Goal: Task Accomplishment & Management: Manage account settings

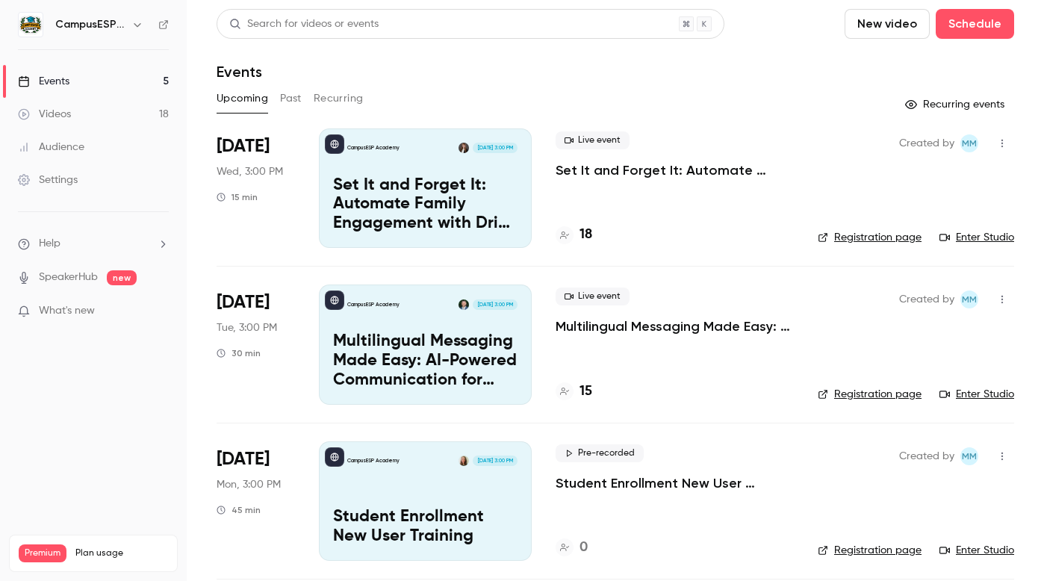
click at [62, 16] on div "CampusESP Academy" at bounding box center [100, 25] width 91 height 18
click at [84, 110] on link "Videos 18" at bounding box center [93, 114] width 187 height 33
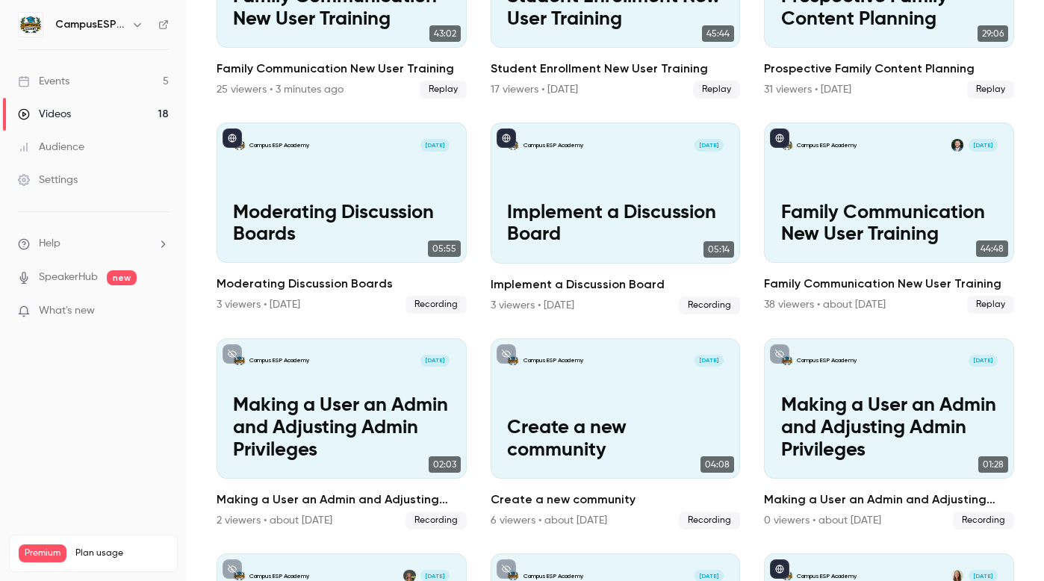
scroll to position [228, 0]
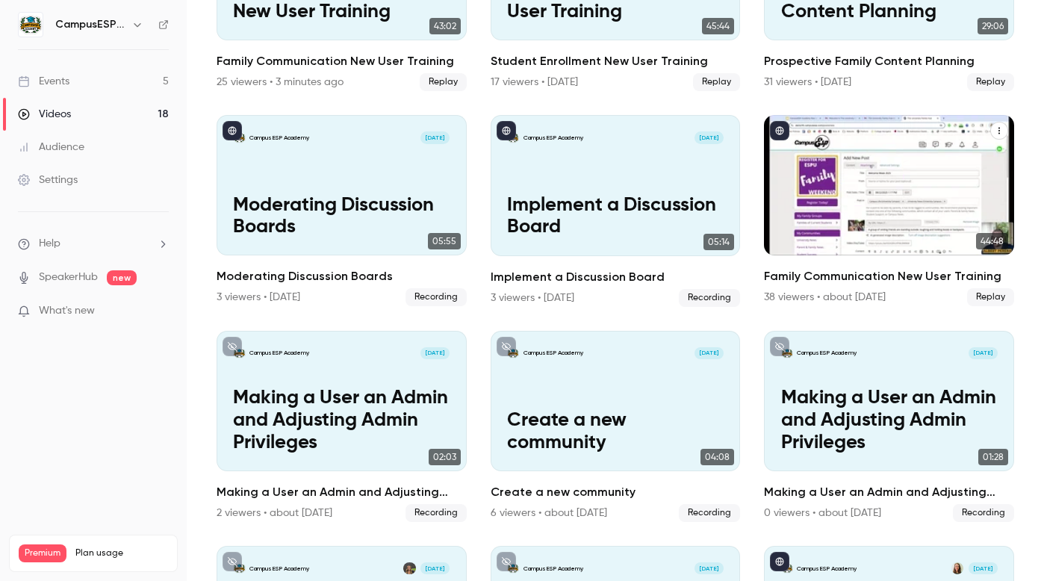
click at [876, 173] on div "CampusESP Academy [DATE] Family Communication New User Training" at bounding box center [889, 185] width 250 height 140
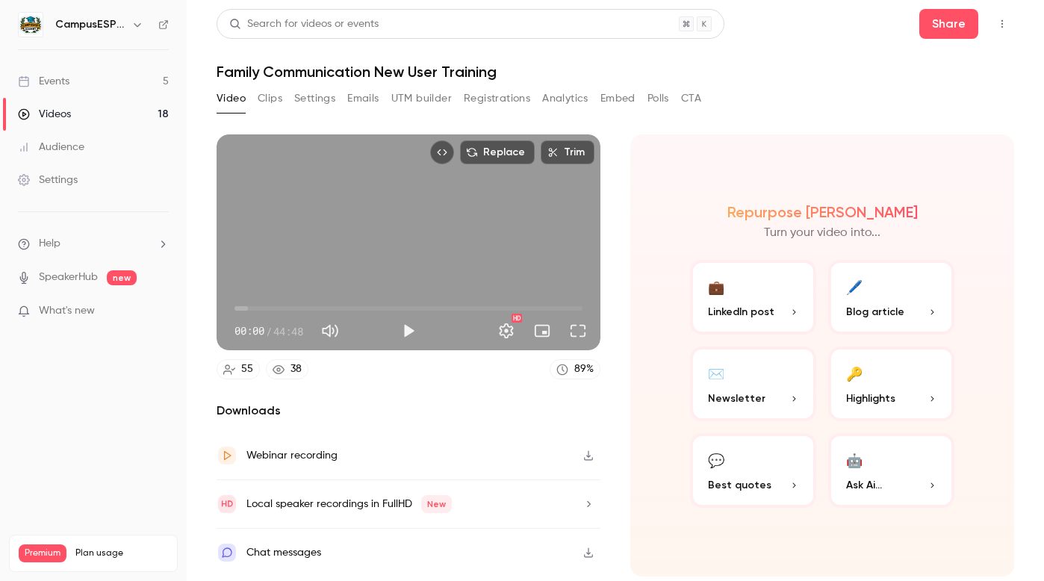
click at [589, 453] on icon "button" at bounding box center [588, 455] width 12 height 10
click at [117, 110] on link "Videos 18" at bounding box center [93, 114] width 187 height 33
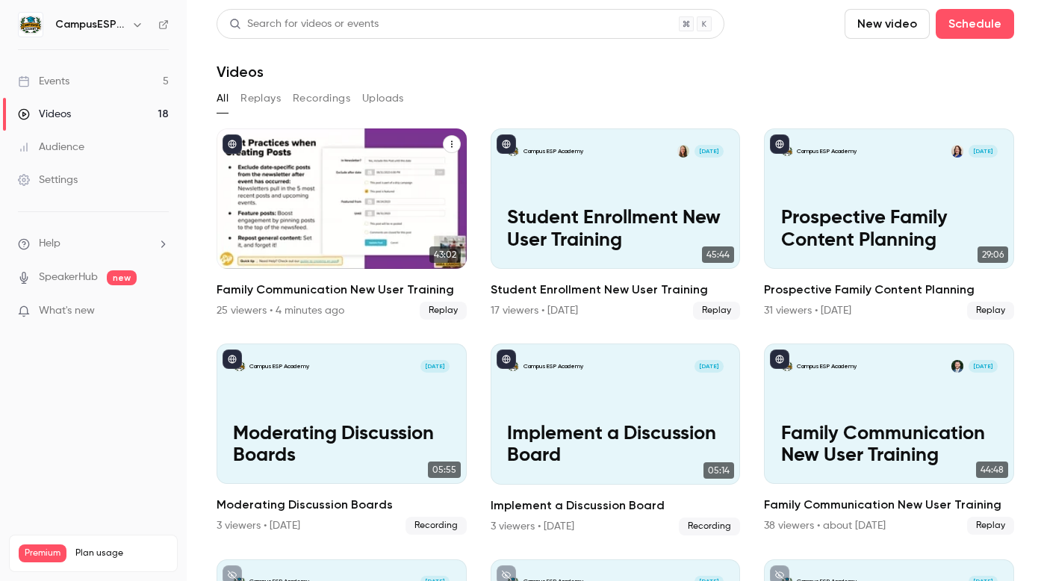
click at [296, 306] on div "25 viewers • 4 minutes ago" at bounding box center [280, 310] width 128 height 15
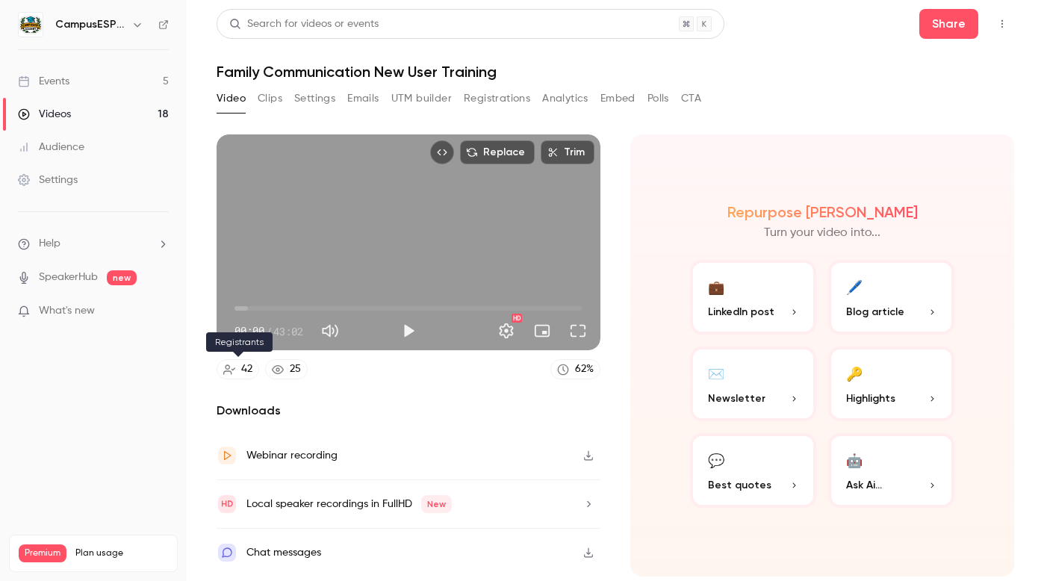
click at [243, 364] on div "42" at bounding box center [246, 369] width 11 height 16
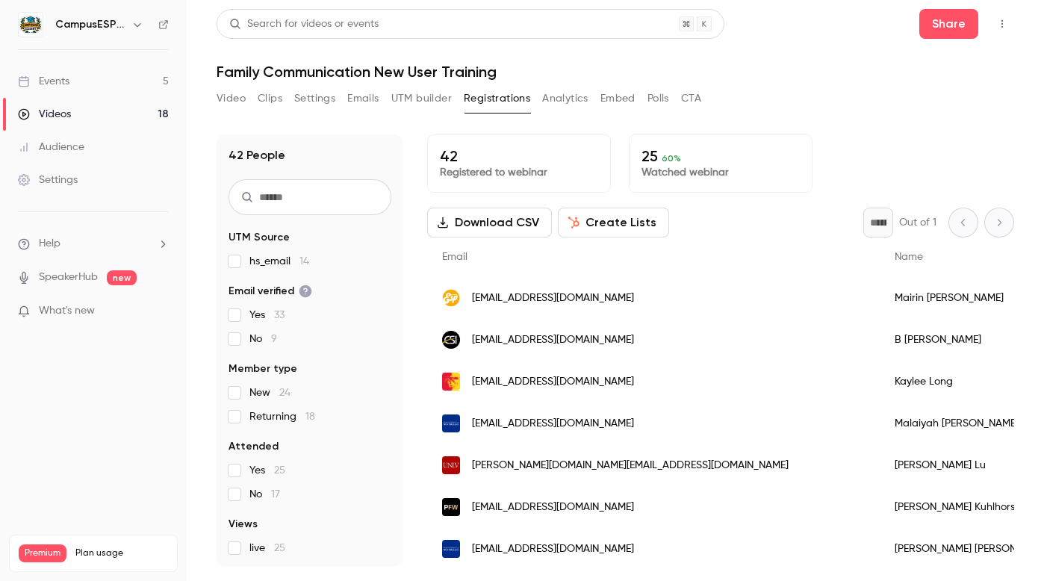
click at [46, 77] on div "Events" at bounding box center [44, 81] width 52 height 15
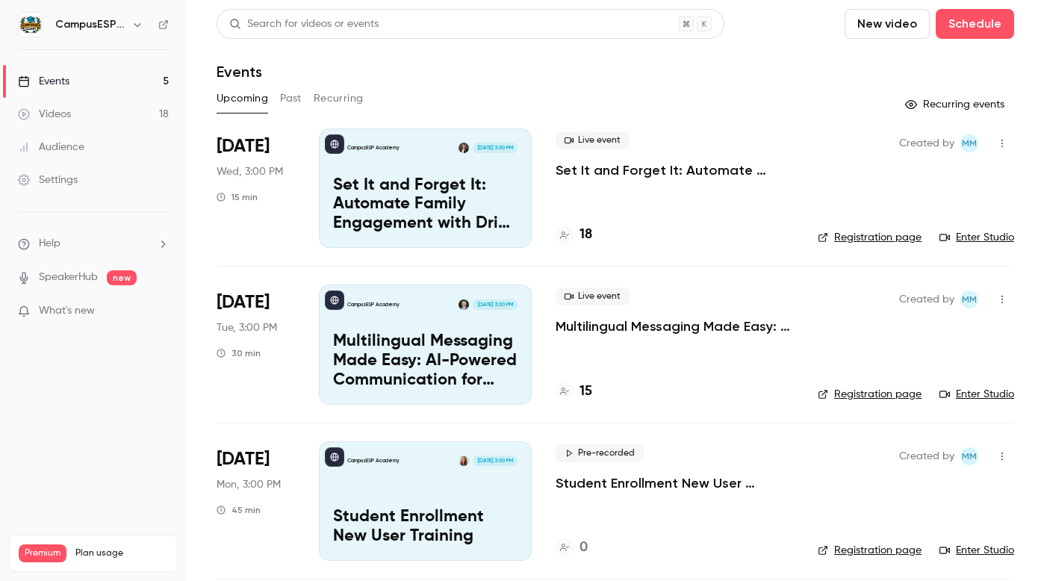
click at [289, 101] on button "Past" at bounding box center [291, 99] width 22 height 24
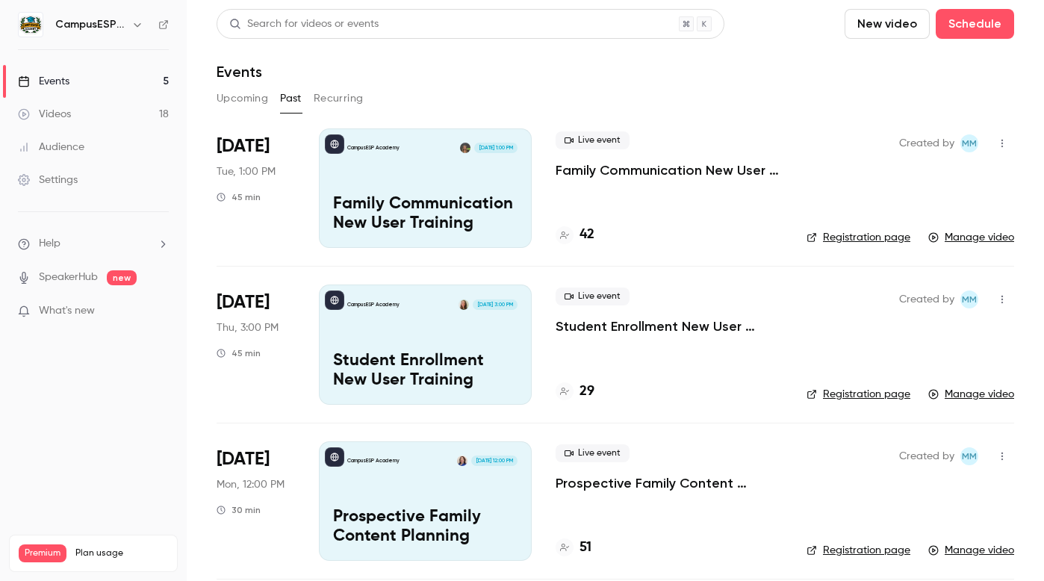
click at [473, 210] on p "Family Communication New User Training" at bounding box center [425, 214] width 184 height 39
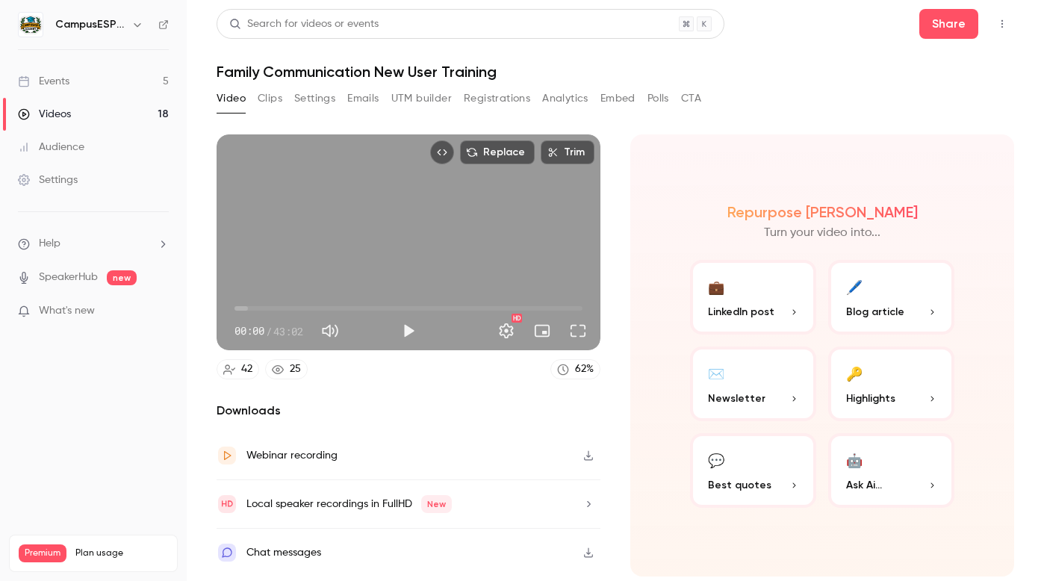
click at [364, 93] on button "Emails" at bounding box center [362, 99] width 31 height 24
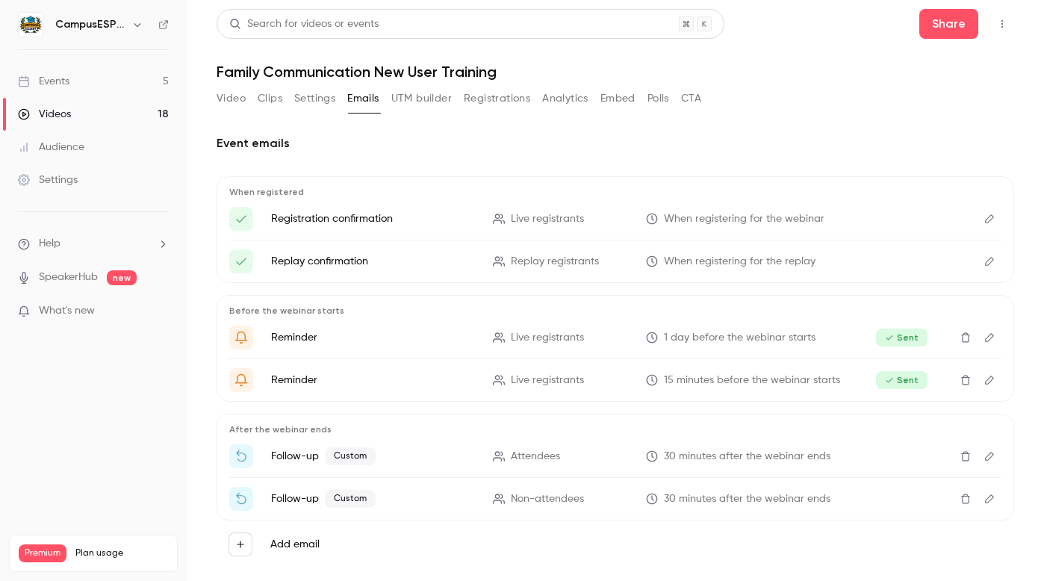
click at [959, 455] on icon "Delete" at bounding box center [965, 456] width 12 height 10
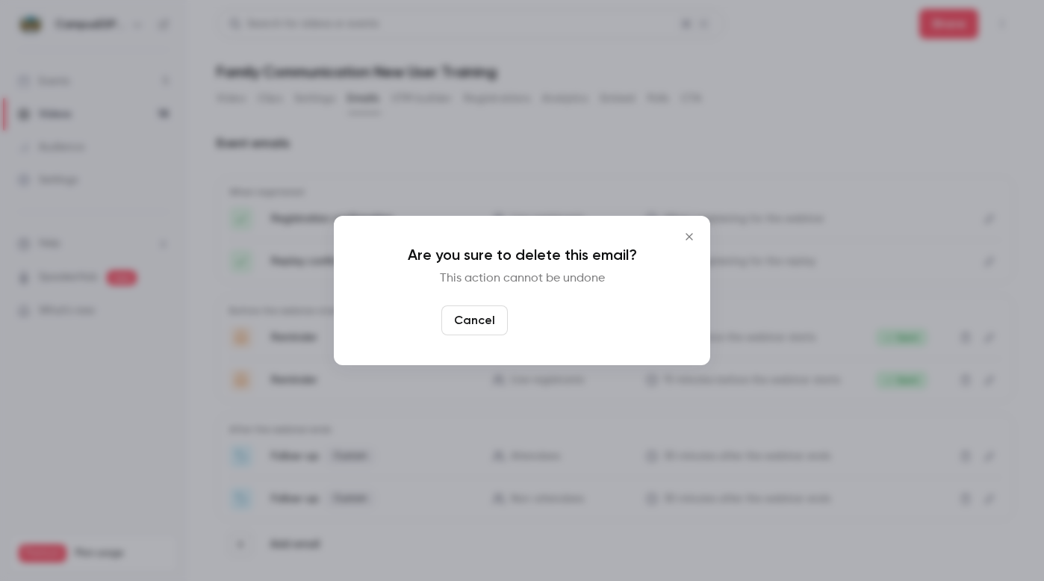
click at [558, 320] on button "Yes, delete" at bounding box center [559, 320] width 90 height 30
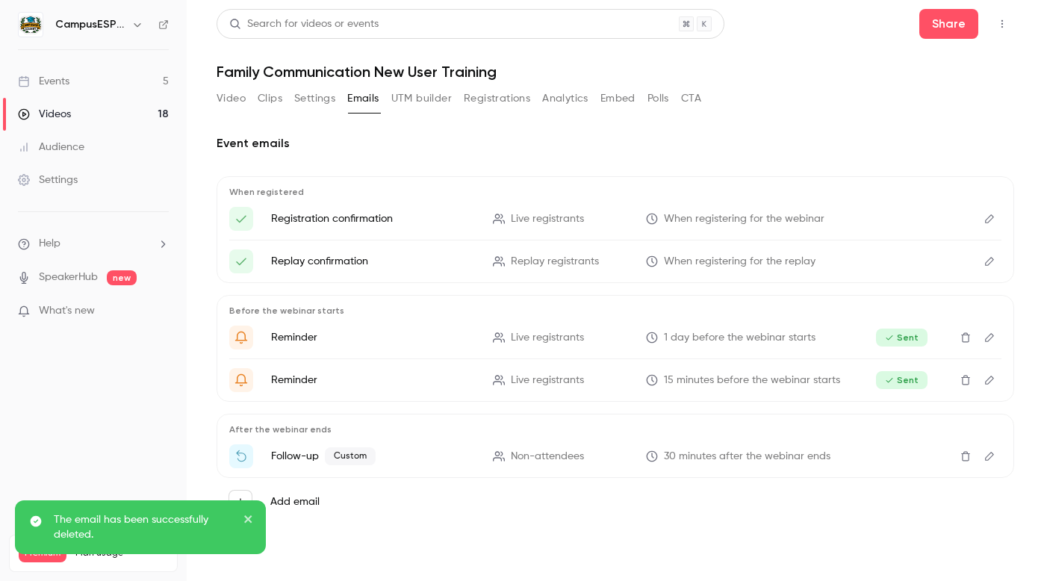
click at [966, 455] on icon "Delete" at bounding box center [965, 456] width 12 height 10
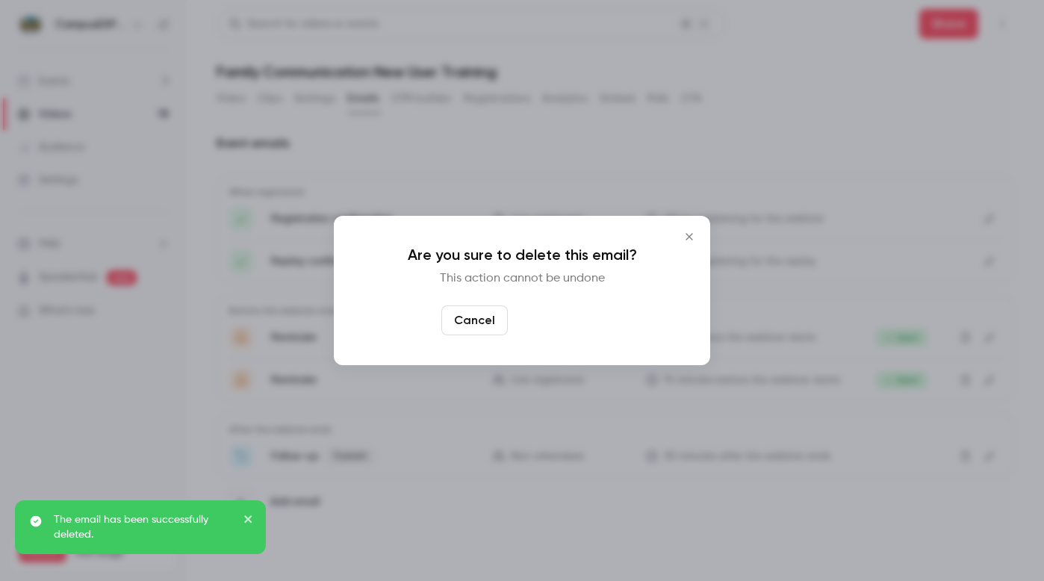
click at [552, 317] on button "Yes, delete" at bounding box center [559, 320] width 90 height 30
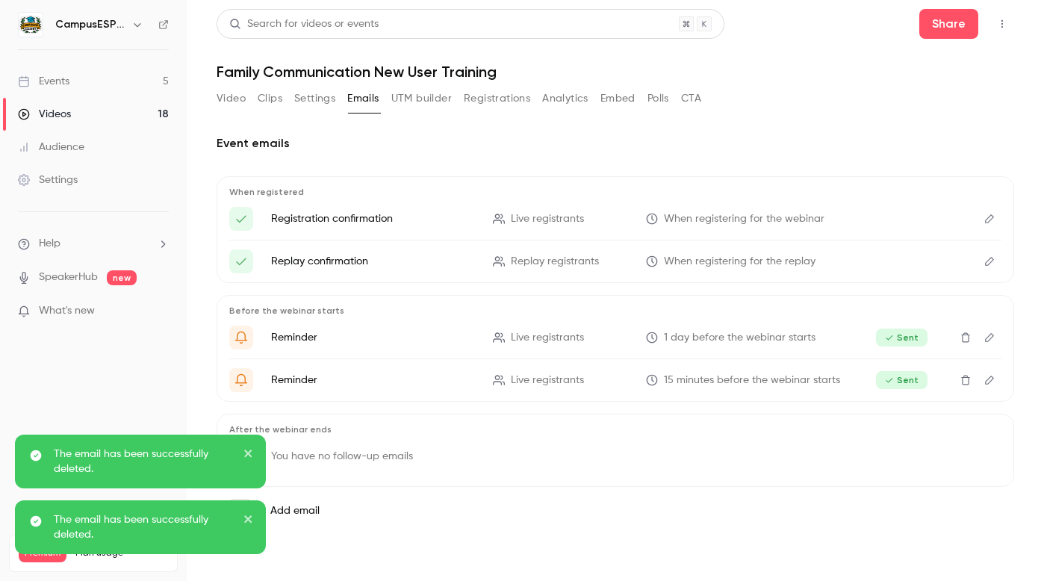
click at [562, 94] on button "Analytics" at bounding box center [565, 99] width 46 height 24
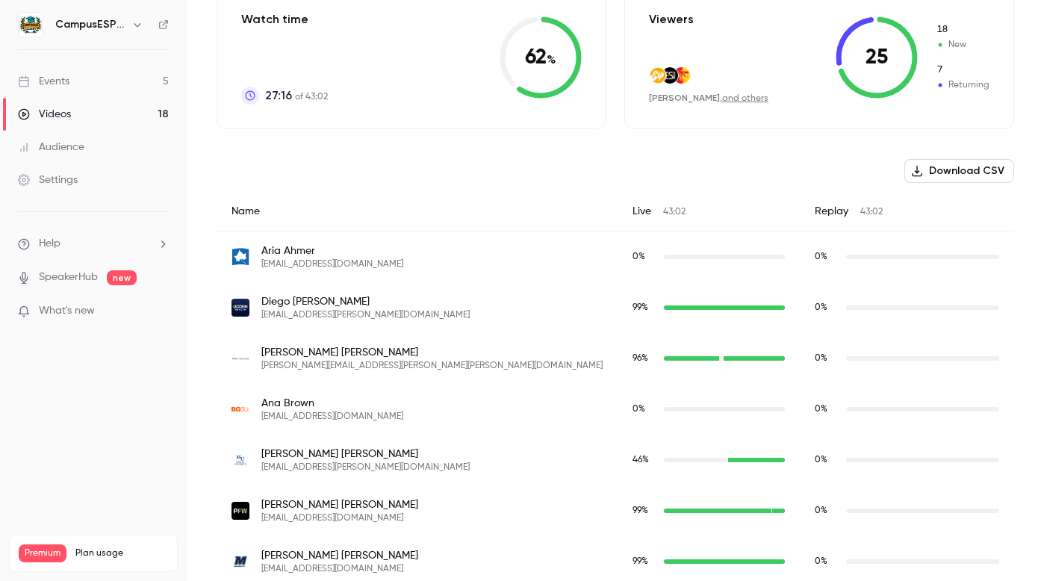
scroll to position [387, 0]
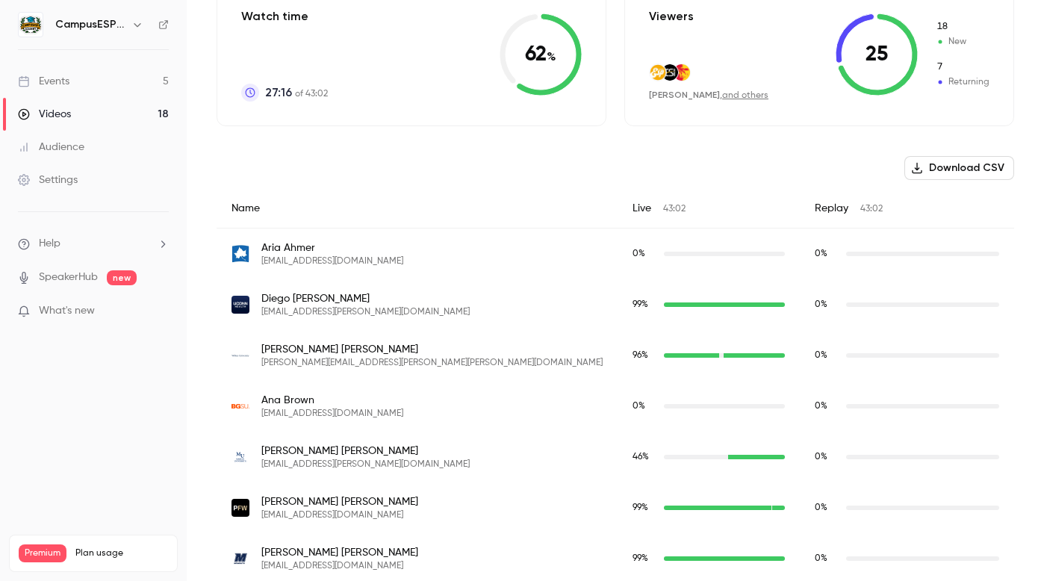
click at [911, 164] on icon "button" at bounding box center [917, 168] width 12 height 12
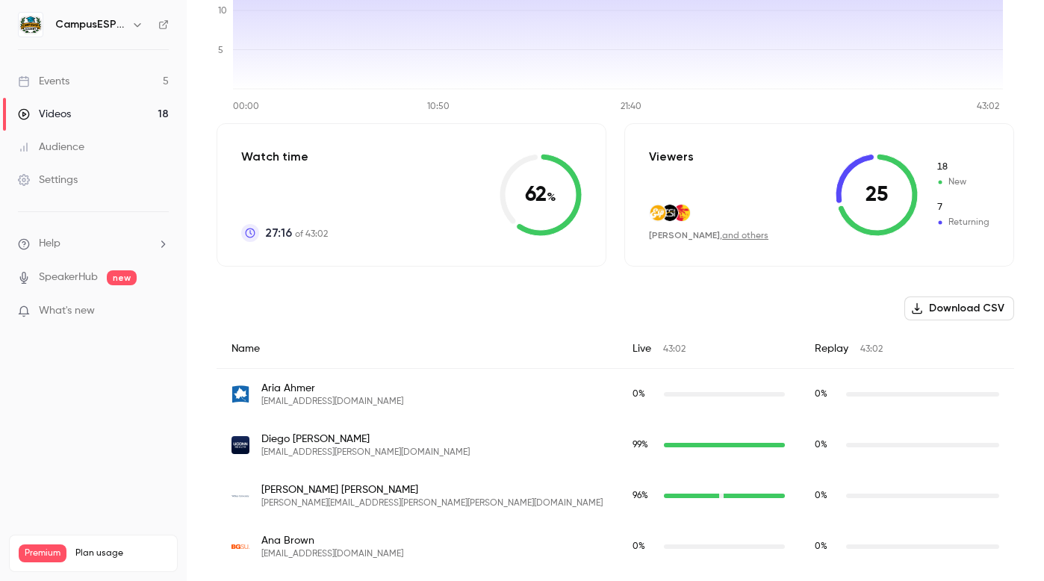
scroll to position [0, 0]
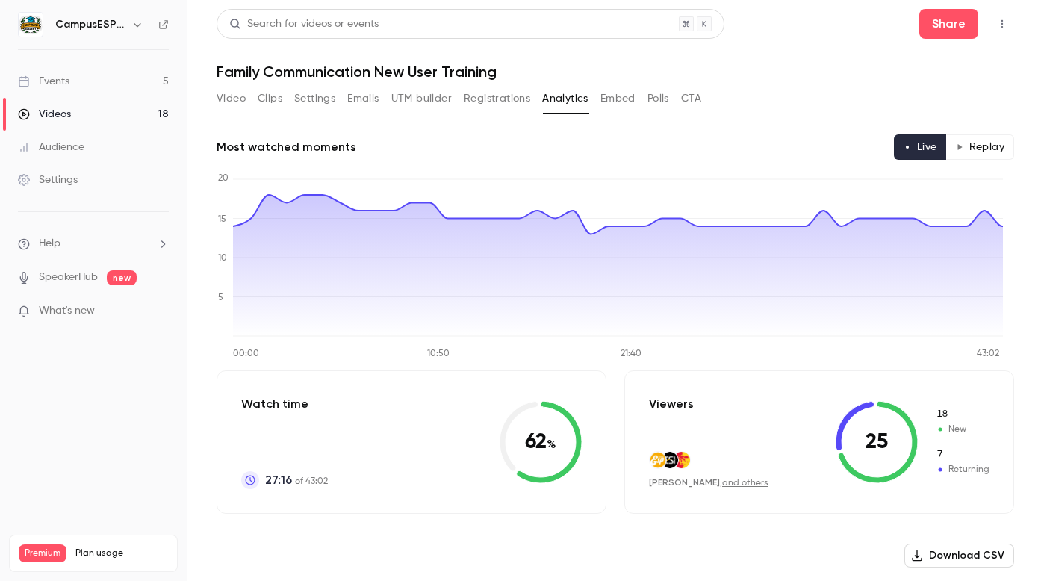
click at [469, 134] on div "Most watched moments Live Replay" at bounding box center [614, 146] width 797 height 25
click at [61, 86] on div "Events" at bounding box center [44, 81] width 52 height 15
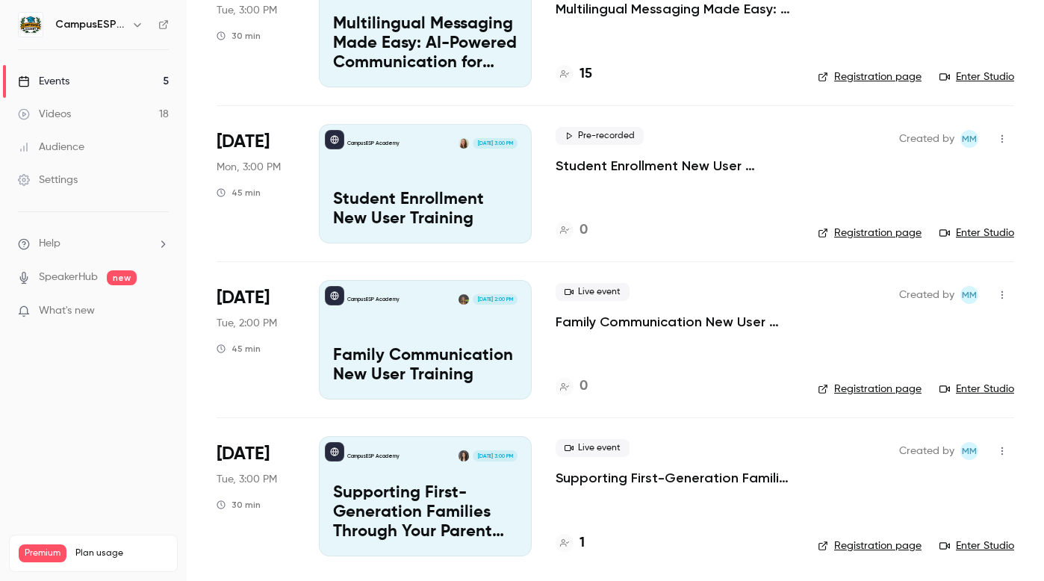
scroll to position [320, 0]
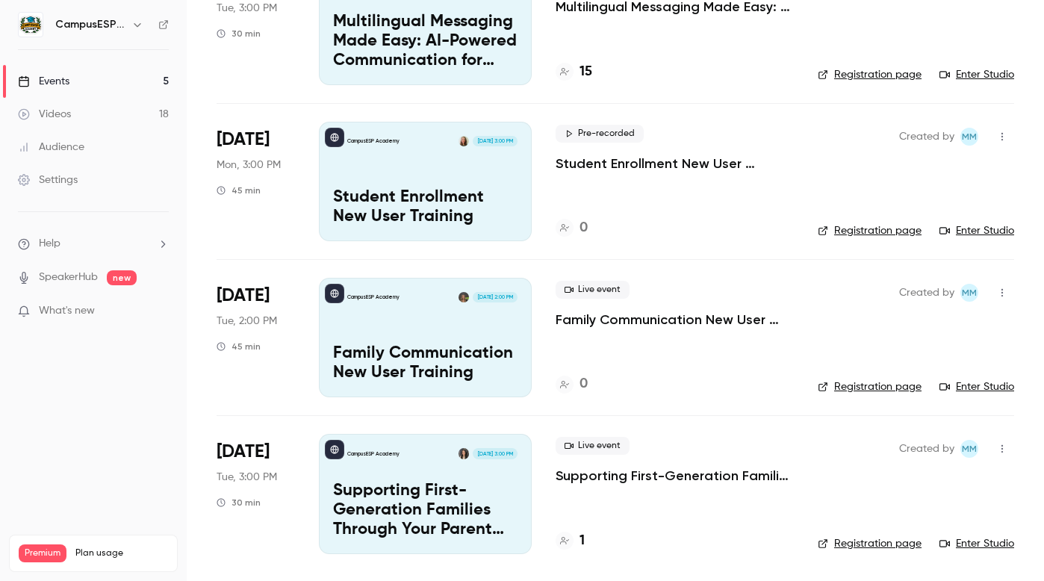
click at [659, 318] on p "Family Communication New User Training" at bounding box center [674, 320] width 238 height 18
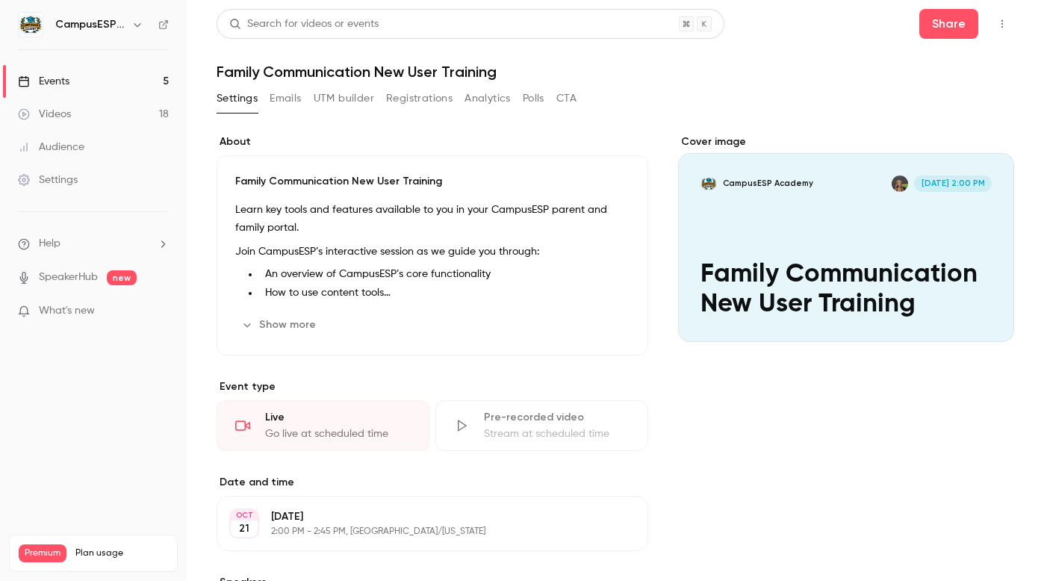
click at [296, 96] on button "Emails" at bounding box center [284, 99] width 31 height 24
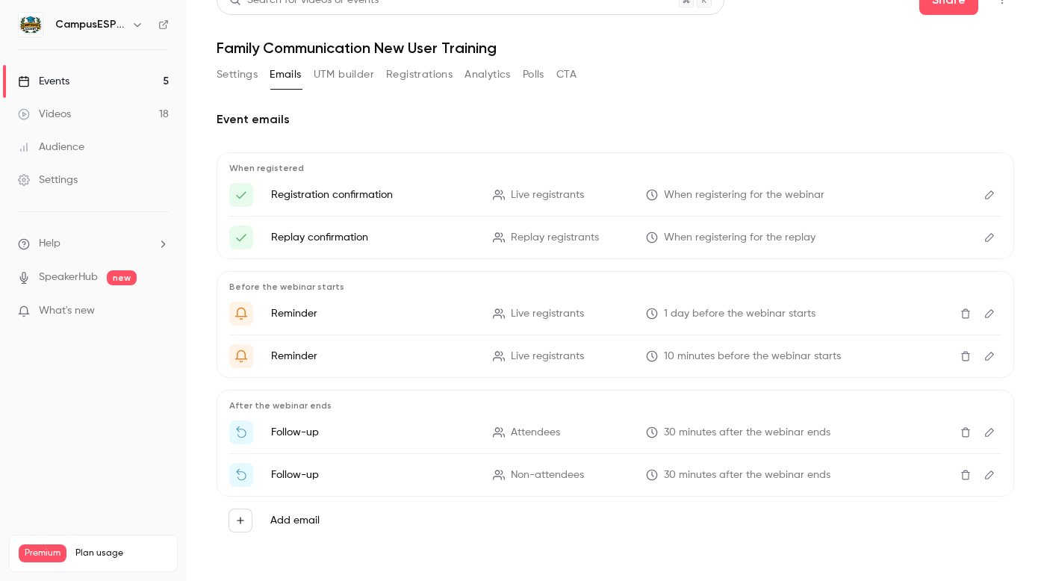
scroll to position [26, 0]
click at [483, 421] on li "Follow-up Attendees 30 minutes after the webinar ends" at bounding box center [615, 430] width 772 height 24
click at [532, 426] on span "Attendees" at bounding box center [535, 431] width 49 height 16
click at [985, 429] on icon "Edit" at bounding box center [989, 430] width 9 height 9
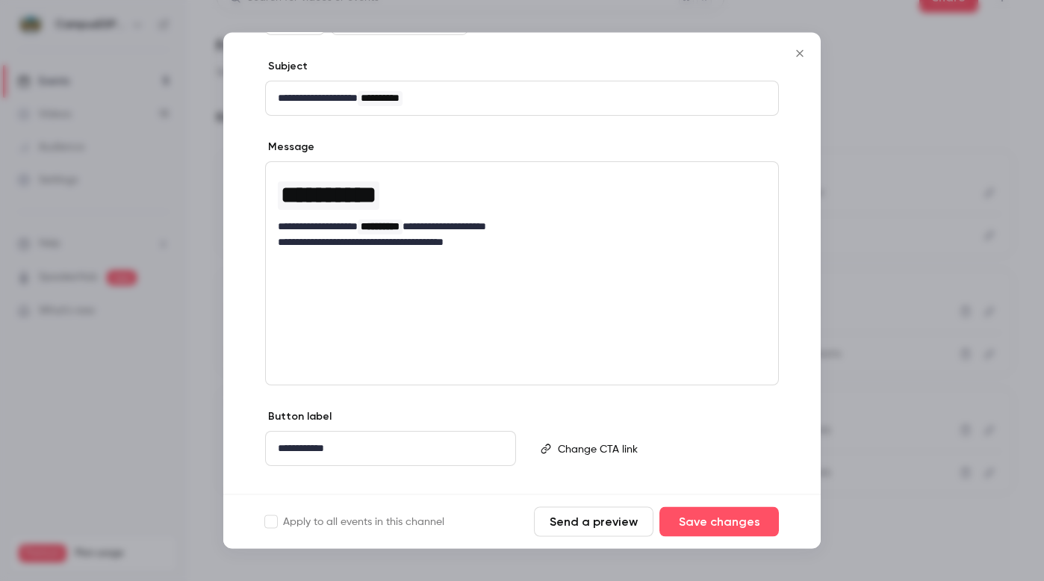
scroll to position [167, 0]
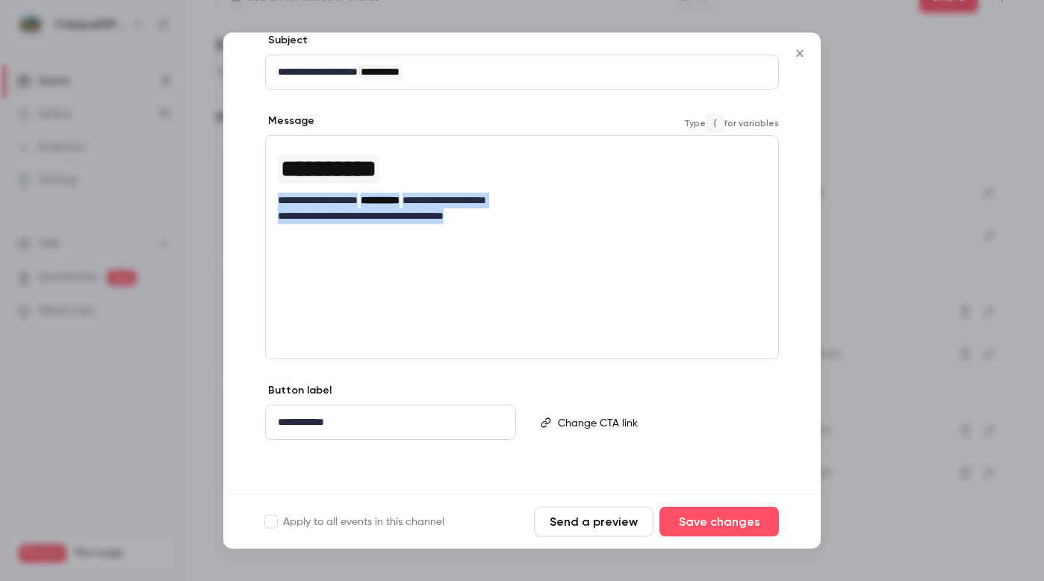
drag, startPoint x: 537, startPoint y: 226, endPoint x: 274, endPoint y: 203, distance: 264.5
click at [274, 203] on div "**********" at bounding box center [522, 185] width 512 height 97
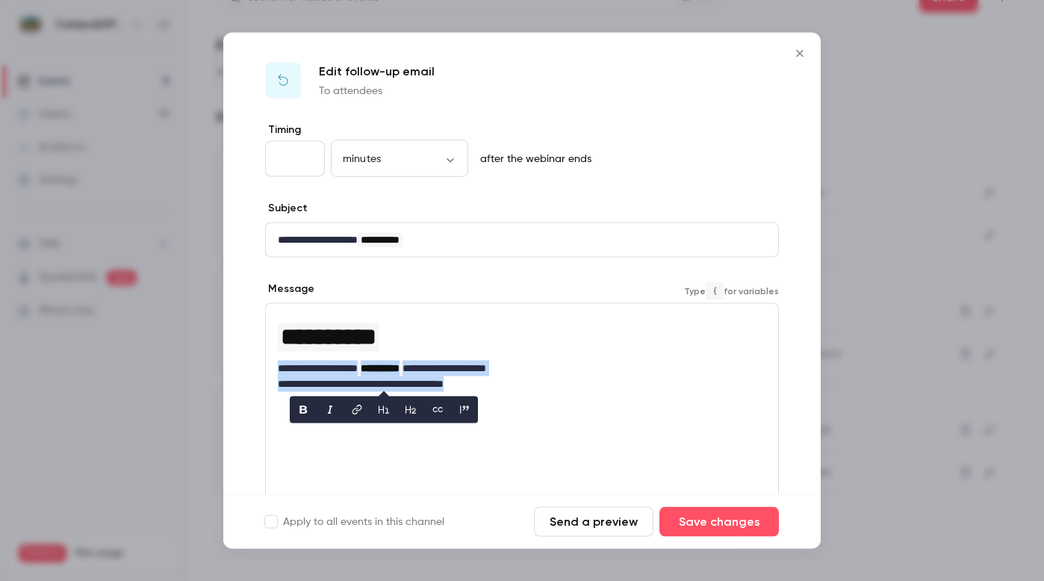
click at [487, 246] on p "**********" at bounding box center [516, 240] width 477 height 16
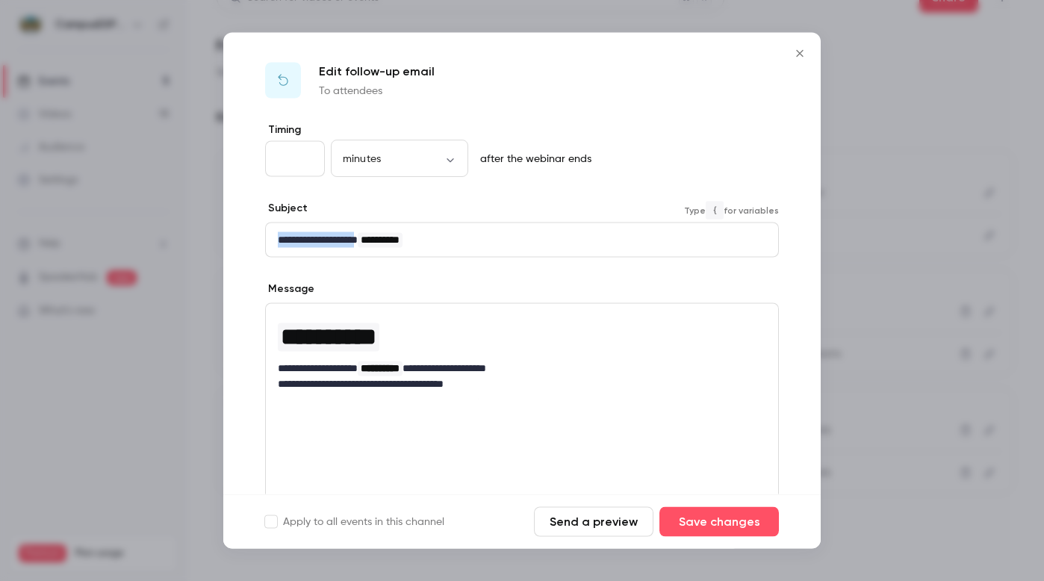
drag, startPoint x: 378, startPoint y: 242, endPoint x: 216, endPoint y: 243, distance: 161.3
click at [216, 243] on div "**********" at bounding box center [522, 290] width 1044 height 581
copy p "**********"
drag, startPoint x: 795, startPoint y: 59, endPoint x: 840, endPoint y: 11, distance: 65.5
click at [795, 59] on button "Close" at bounding box center [800, 54] width 30 height 30
